Goal: Transaction & Acquisition: Book appointment/travel/reservation

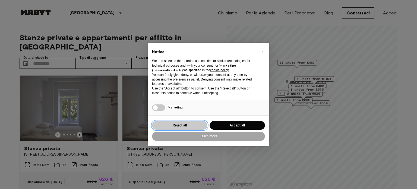
click at [180, 123] on button "Reject all" at bounding box center [179, 125] width 55 height 9
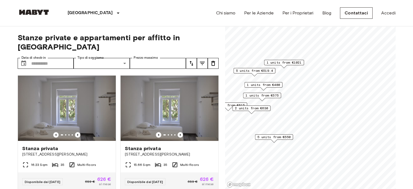
click at [257, 69] on span "5 units from €519.4" at bounding box center [254, 70] width 37 height 5
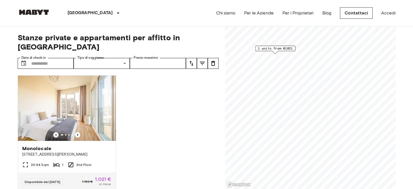
click at [276, 49] on span "1 units from €1021" at bounding box center [274, 48] width 35 height 5
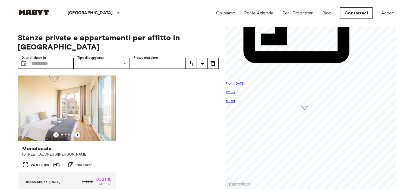
click at [388, 16] on link "Accedi" at bounding box center [388, 13] width 14 height 7
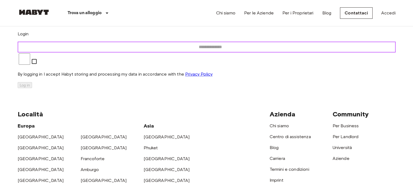
click at [203, 52] on input "email" at bounding box center [210, 47] width 385 height 11
type input "**********"
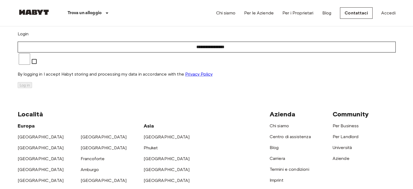
click at [187, 77] on p "By logging in I accept Habyt storing and processing my data in accordance with …" at bounding box center [207, 74] width 378 height 7
click at [32, 88] on button "Log in" at bounding box center [25, 85] width 14 height 6
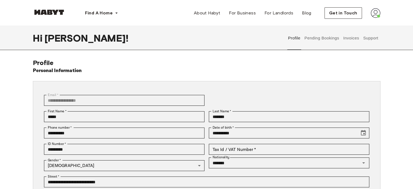
click at [375, 38] on button "Support" at bounding box center [370, 38] width 17 height 24
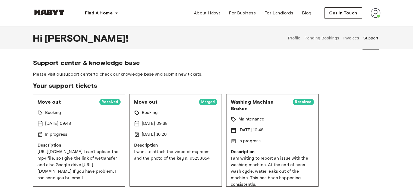
click at [69, 75] on link "support center" at bounding box center [78, 73] width 31 height 5
